Goal: Contribute content: Contribute content

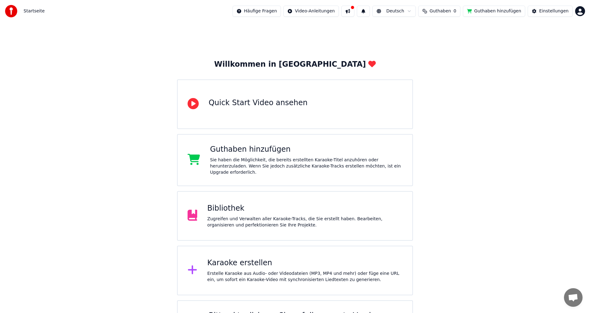
click at [191, 269] on icon at bounding box center [192, 269] width 9 height 9
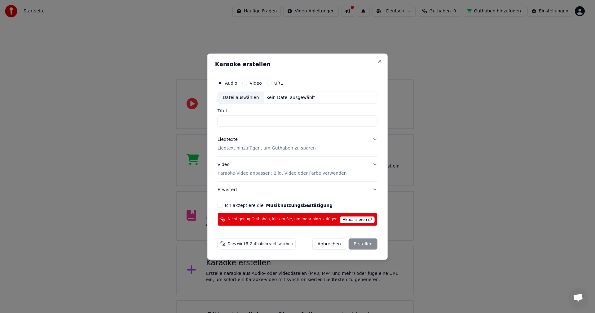
click at [278, 121] on input "Titel" at bounding box center [298, 120] width 160 height 11
type input "**********"
click at [265, 149] on p "Liedtext hinzufügen, um Guthaben zu sparen" at bounding box center [267, 148] width 98 height 6
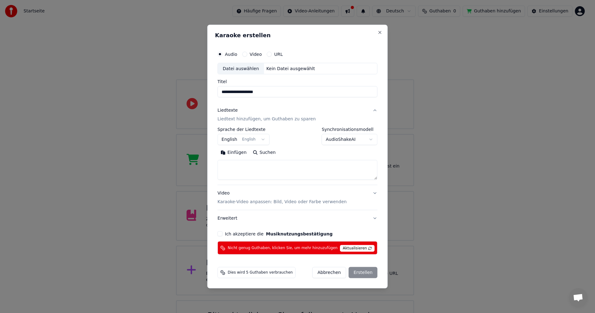
click at [249, 163] on textarea at bounding box center [298, 170] width 160 height 20
paste textarea "**********"
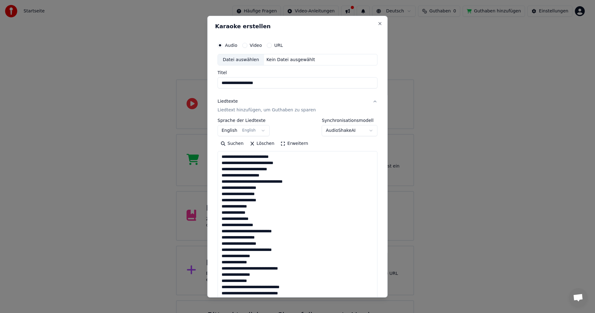
scroll to position [262, 0]
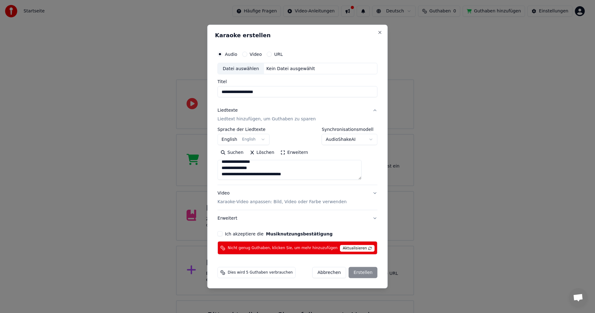
type textarea "**********"
click at [223, 233] on button "Ich akzeptiere die Musiknutzungsbestätigung" at bounding box center [220, 233] width 5 height 5
click at [257, 52] on label "Video" at bounding box center [256, 54] width 12 height 4
click at [247, 52] on button "Video" at bounding box center [244, 53] width 5 height 5
click at [238, 53] on label "Audio" at bounding box center [231, 54] width 12 height 4
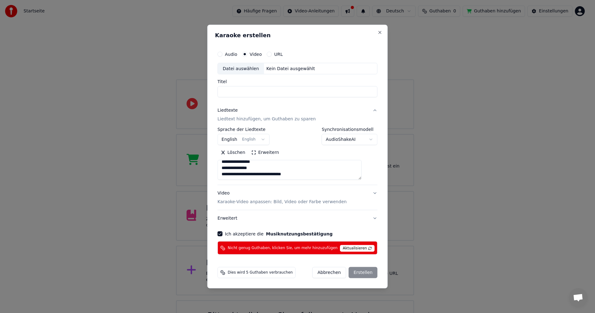
click at [223, 53] on button "Audio" at bounding box center [220, 53] width 5 height 5
click at [260, 53] on label "Video" at bounding box center [256, 54] width 12 height 4
click at [247, 53] on button "Video" at bounding box center [244, 53] width 5 height 5
click at [288, 68] on div "Kein Datei ausgewählt" at bounding box center [291, 68] width 54 height 6
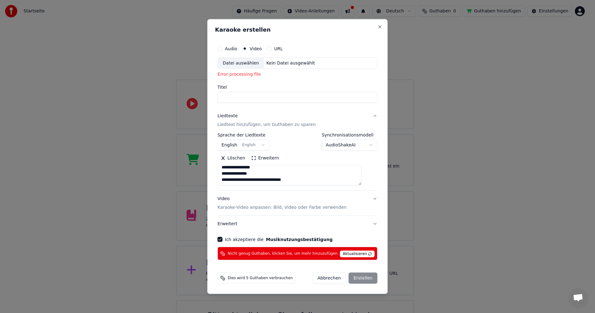
click at [355, 278] on div "Abbrechen Erstellen" at bounding box center [344, 278] width 65 height 11
click at [283, 126] on p "Liedtext hinzufügen, um Guthaben zu sparen" at bounding box center [267, 125] width 98 height 6
